Goal: Find specific page/section: Find specific page/section

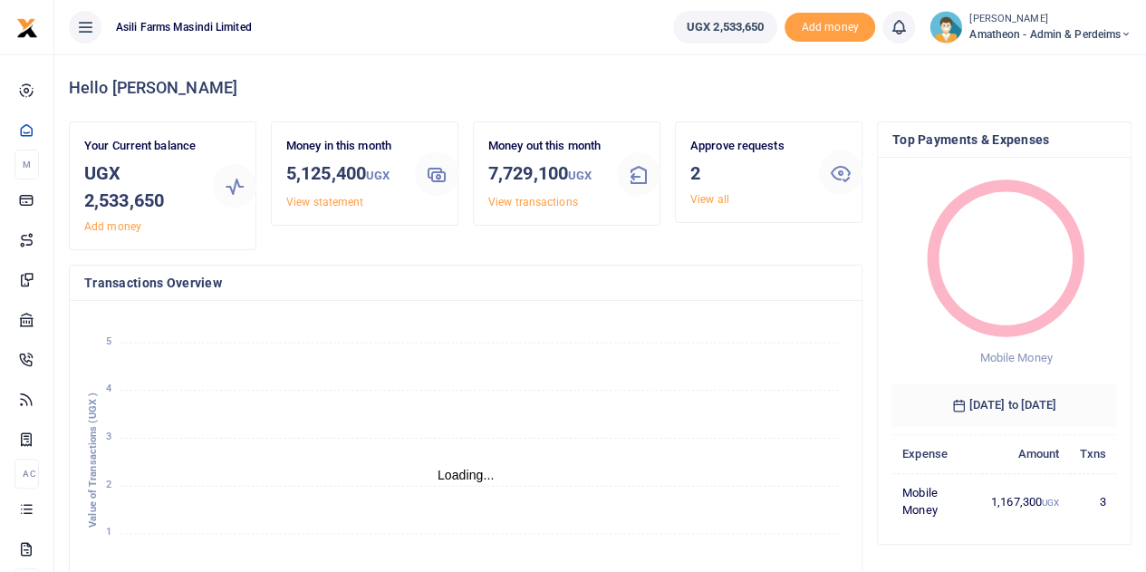
scroll to position [14, 14]
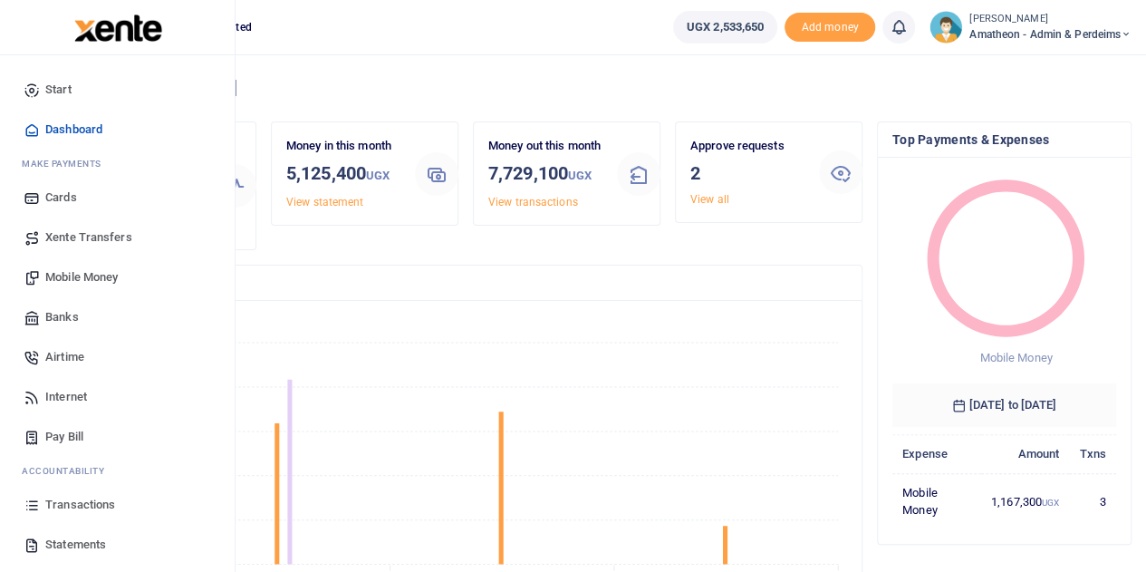
click at [48, 503] on span "Transactions" at bounding box center [80, 505] width 70 height 18
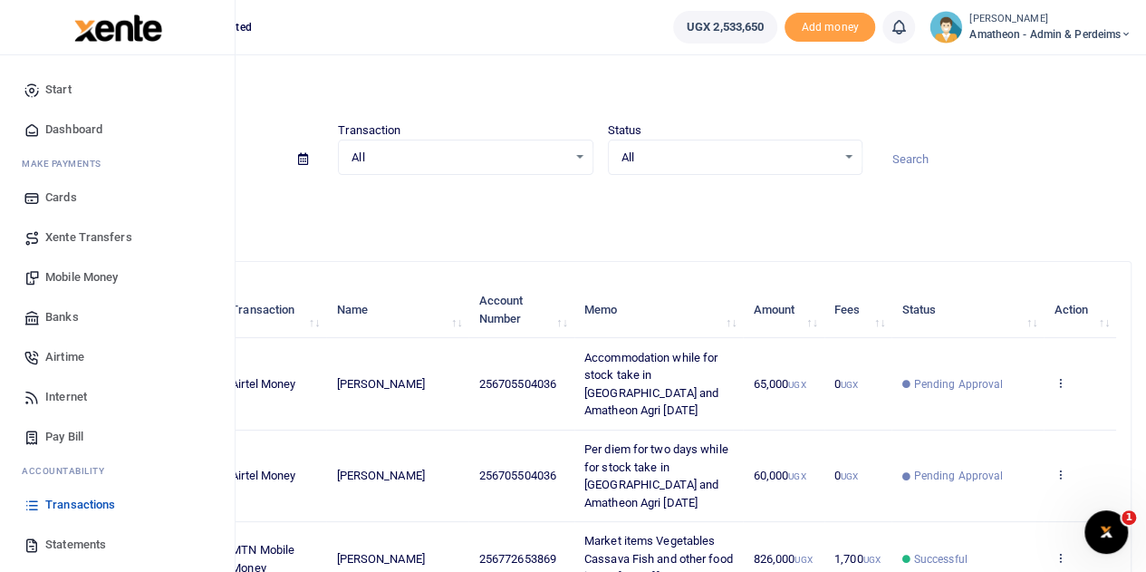
click at [62, 546] on span "Statements" at bounding box center [75, 544] width 61 height 18
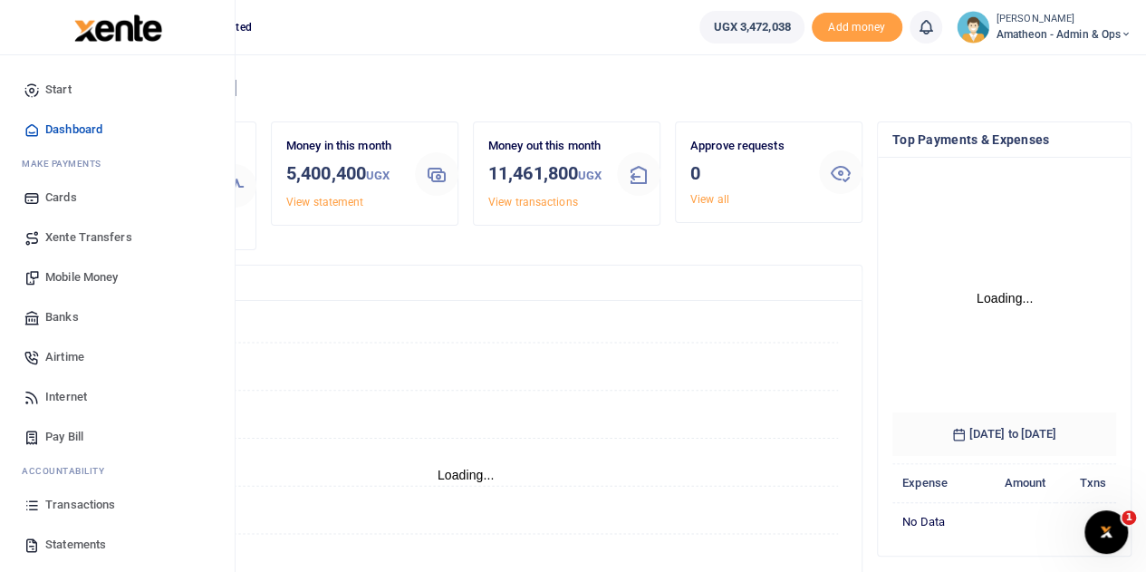
click at [73, 505] on span "Transactions" at bounding box center [80, 505] width 70 height 18
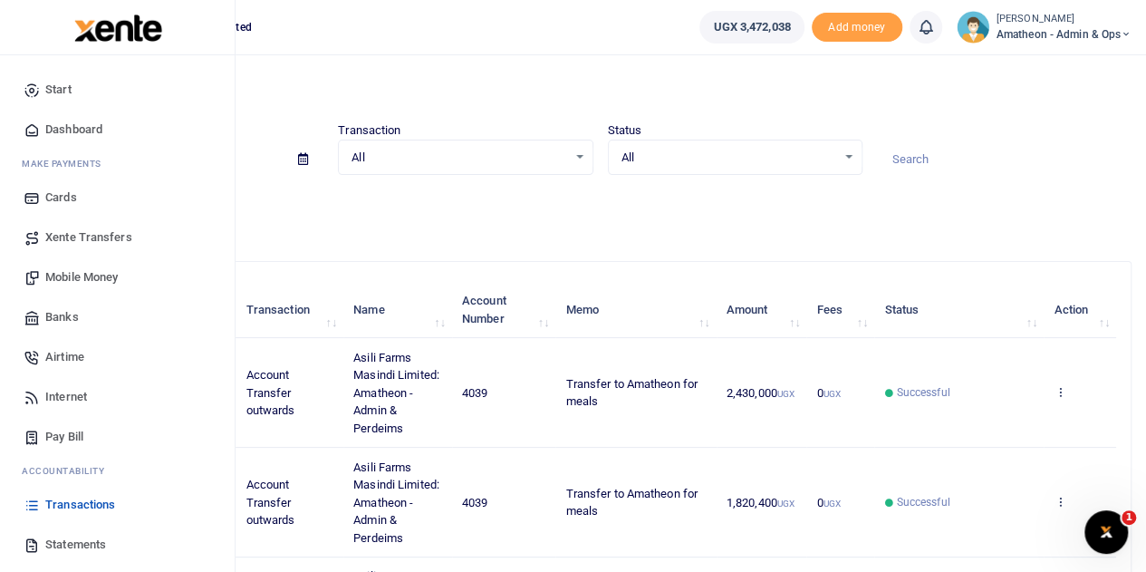
click at [59, 544] on span "Statements" at bounding box center [75, 544] width 61 height 18
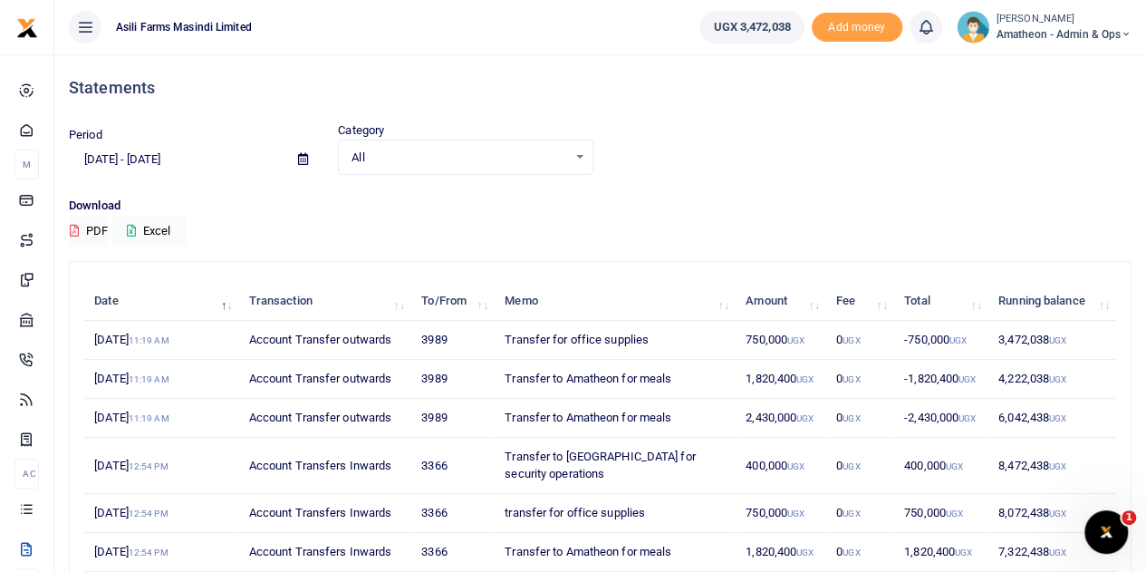
click at [707, 209] on p "Download" at bounding box center [600, 206] width 1063 height 19
